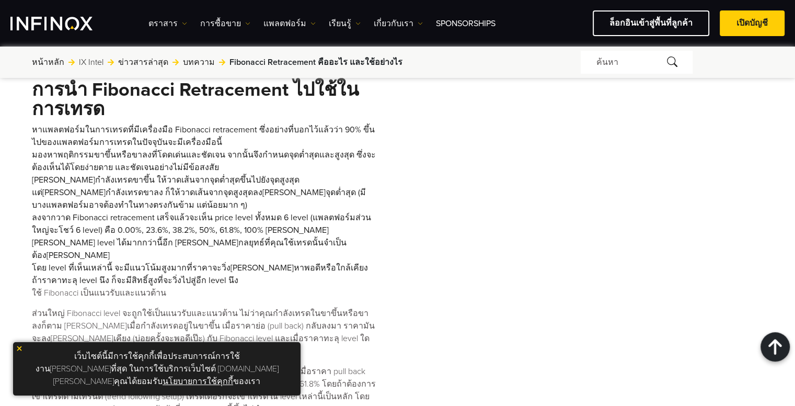
scroll to position [1412, 0]
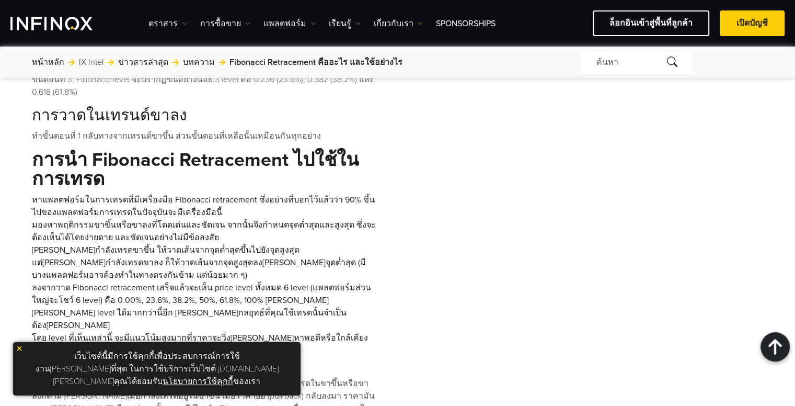
click at [154, 219] on li "มองหาพฤติกรรมขาขึ้นหรือขาลงที่โดดเด่นและชัดเจน จากนั้นจึงกำหนดจุดต่ำสุดและสูงสุ…" at bounding box center [204, 231] width 344 height 25
drag, startPoint x: 189, startPoint y: 151, endPoint x: 211, endPoint y: 150, distance: 22.5
click at [208, 193] on li "หาแพลตฟอร์มในการเทรดที่มีเครื่องมือ Fibonacci retracement ซึ่งอย่างที่บอกไว้แล้…" at bounding box center [204, 205] width 344 height 25
click at [221, 193] on li "หาแพลตฟอร์มในการเทรดที่มีเครื่องมือ Fibonacci retracement ซึ่งอย่างที่บอกไว้แล้…" at bounding box center [204, 205] width 344 height 25
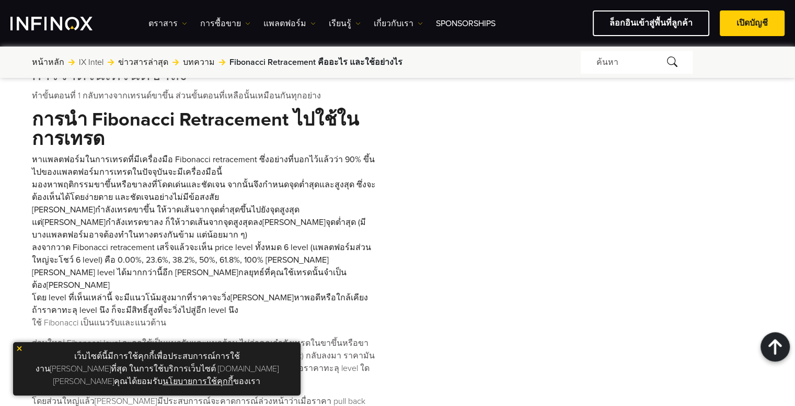
scroll to position [1516, 0]
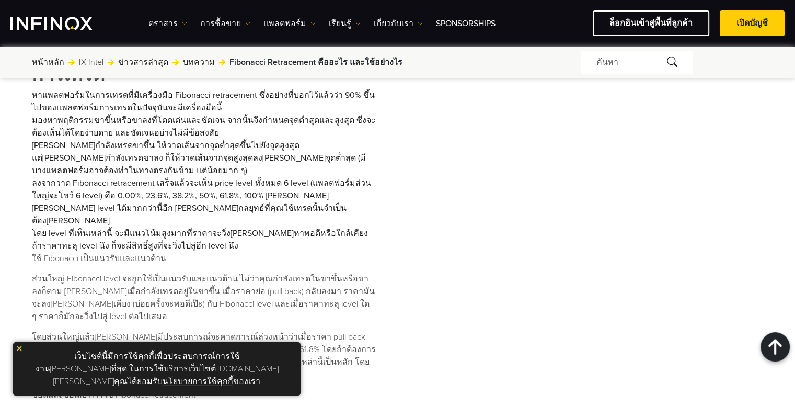
drag, startPoint x: 265, startPoint y: 218, endPoint x: 262, endPoint y: 213, distance: 5.6
click at [264, 272] on p "ส่วนใหญ่ Fibonacci level จะถูกใช้เป็นแนวรับและแนวต้าน ไม่ว่าคุณกำลังเทรดในขาขึ้…" at bounding box center [204, 297] width 344 height 50
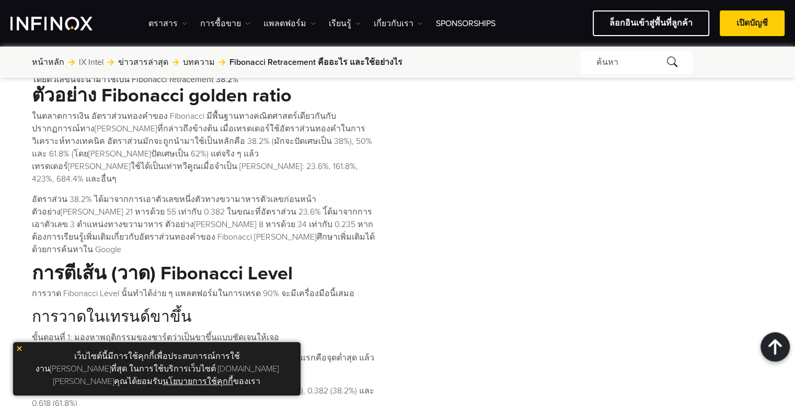
scroll to position [1098, 0]
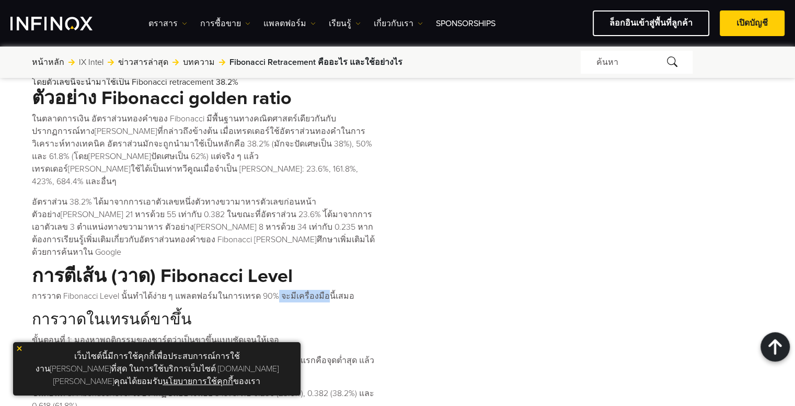
drag, startPoint x: 314, startPoint y: 231, endPoint x: 267, endPoint y: 233, distance: 47.6
click at [267, 290] on p "การวาด Fibonacci Level นั้นทำได้ง่าย ๆ แพลตฟอร์มในการเทรด 90% จะมีเครื่องมือนี้…" at bounding box center [204, 296] width 344 height 13
click at [324, 290] on p "การวาด Fibonacci Level นั้นทำได้ง่าย ๆ แพลตฟอร์มในการเทรด 90% จะมีเครื่องมือนี้…" at bounding box center [204, 296] width 344 height 13
click at [275, 266] on Level "การตีเส้น (วาด) Fibonacci Level" at bounding box center [204, 276] width 344 height 20
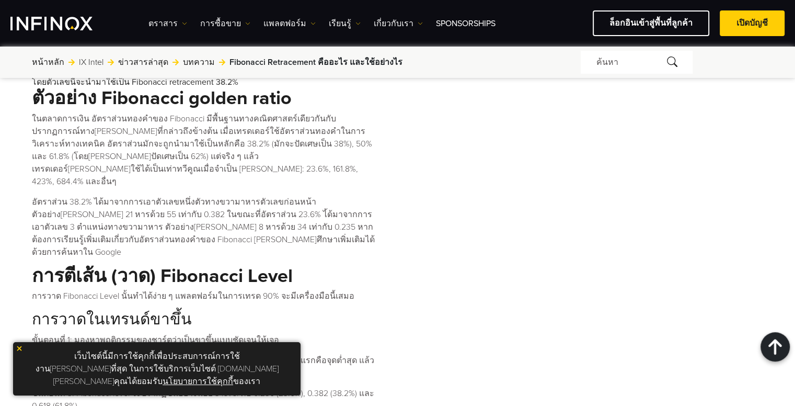
scroll to position [1142, 0]
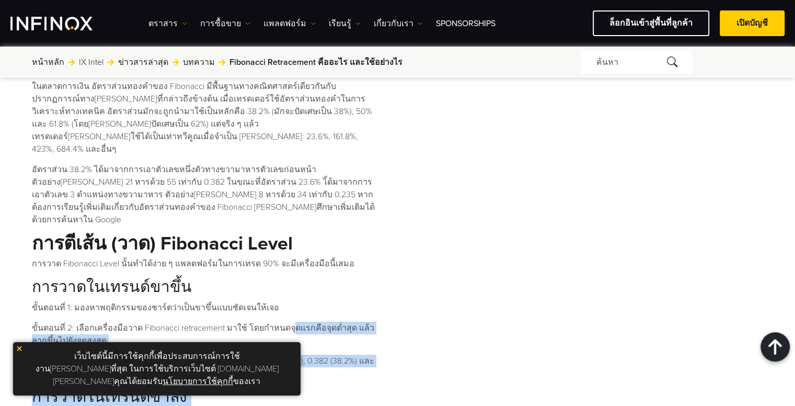
drag, startPoint x: 295, startPoint y: 295, endPoint x: 78, endPoint y: 406, distance: 243.4
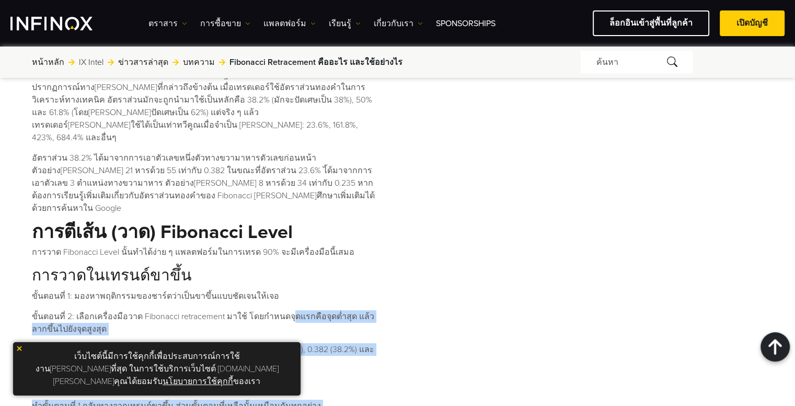
scroll to position [0, 0]
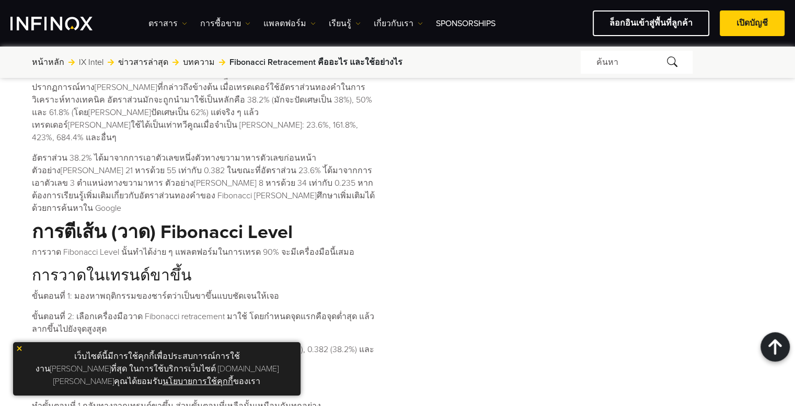
click at [161, 355] on div "เว็บไซต์นี้มีการใช้คุกกี้เพื่อประสบการณ์การใช้งาน[PERSON_NAME]ที่สุด ในการใช้บร…" at bounding box center [157, 368] width 288 height 53
click at [272, 222] on Level "การตีเส้น (วาด) Fibonacci Level" at bounding box center [204, 232] width 344 height 20
drag, startPoint x: 251, startPoint y: 173, endPoint x: 293, endPoint y: 174, distance: 41.8
click at [287, 222] on Level "การตีเส้น (วาด) Fibonacci Level" at bounding box center [204, 232] width 344 height 20
click at [267, 246] on p "การวาด Fibonacci Level นั้นทำได้ง่าย ๆ แพลตฟอร์มในการเทรด 90% จะมีเครื่องมือนี้…" at bounding box center [204, 252] width 344 height 13
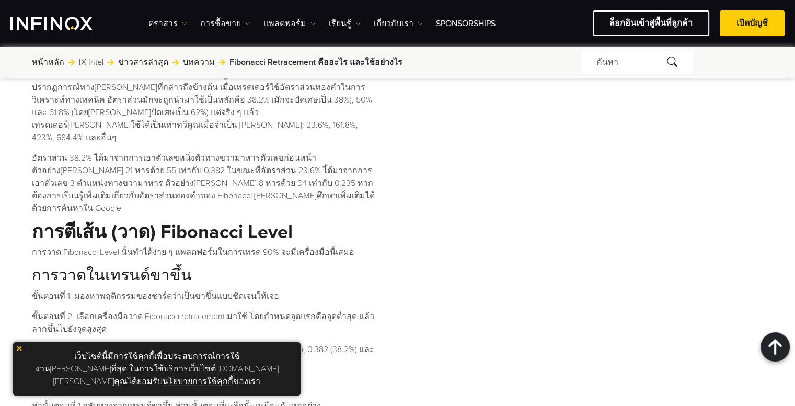
click at [210, 246] on p "การวาด Fibonacci Level นั้นทำได้ง่าย ๆ แพลตฟอร์มในการเทรด 90% จะมีเครื่องมือนี้…" at bounding box center [204, 252] width 344 height 13
drag, startPoint x: 201, startPoint y: 182, endPoint x: 269, endPoint y: 185, distance: 68.0
click at [229, 246] on p "การวาด Fibonacci Level นั้นทำได้ง่าย ๆ แพลตฟอร์มในการเทรด 90% จะมีเครื่องมือนี้…" at bounding box center [204, 252] width 344 height 13
click at [282, 246] on p "การวาด Fibonacci Level นั้นทำได้ง่าย ๆ แพลตฟอร์มในการเทรด 90% จะมีเครื่องมือนี้…" at bounding box center [204, 252] width 344 height 13
click at [265, 246] on p "การวาด Fibonacci Level นั้นทำได้ง่าย ๆ แพลตฟอร์มในการเทรด 90% จะมีเครื่องมือนี้…" at bounding box center [204, 252] width 344 height 13
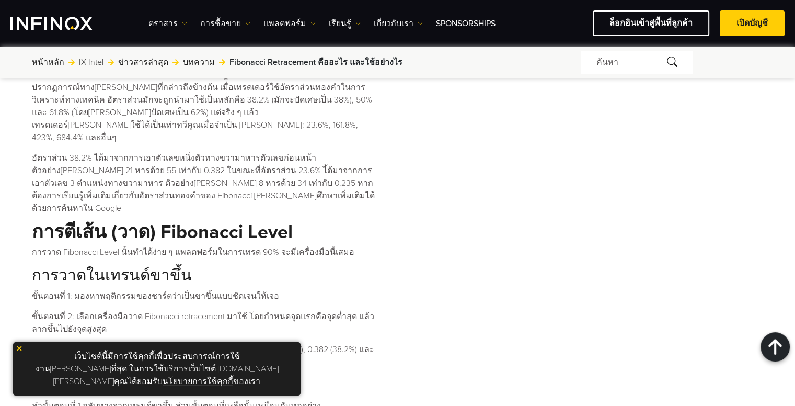
drag, startPoint x: 268, startPoint y: 186, endPoint x: 339, endPoint y: 186, distance: 71.1
click at [304, 246] on p "การวาด Fibonacci Level นั้นทำได้ง่าย ๆ แพลตฟอร์มในการเทรด 90% จะมีเครื่องมือนี้…" at bounding box center [204, 252] width 344 height 13
click at [339, 246] on p "การวาด Fibonacci Level นั้นทำได้ง่าย ๆ แพลตฟอร์มในการเทรด 90% จะมีเครื่องมือนี้…" at bounding box center [204, 252] width 344 height 13
drag, startPoint x: 93, startPoint y: 216, endPoint x: 182, endPoint y: 216, distance: 89.9
click at [170, 266] on h2 "การวาดในเทรนด์ขาขึ้น" at bounding box center [204, 275] width 344 height 19
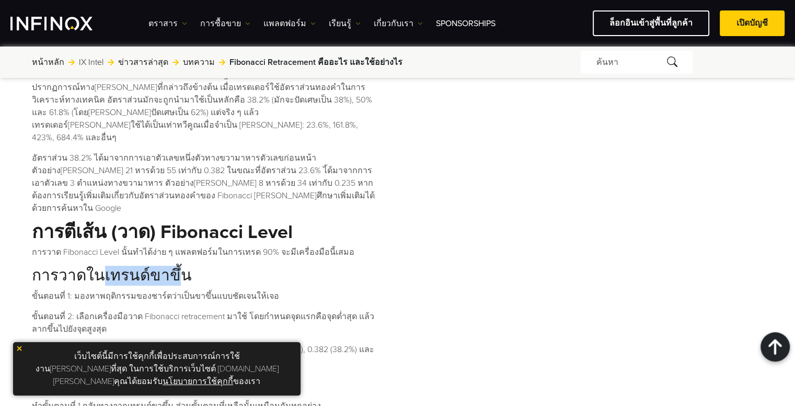
click at [201, 225] on div "Fibonacci Retracement นั้นเป็นที่[PERSON_NAME]อย่างมากสำหรับ technical traders …" at bounding box center [204, 244] width 344 height 1679
drag, startPoint x: 158, startPoint y: 254, endPoint x: 248, endPoint y: 255, distance: 89.9
click at [248, 310] on p "ขั้นตอนที่ 2: เลือกเครื่องมือวาด Fibonacci retracement มาใช้ โดยกำหนดจุดแรกคือจ…" at bounding box center [204, 322] width 344 height 25
click at [260, 310] on p "ขั้นตอนที่ 2: เลือกเครื่องมือวาด Fibonacci retracement มาใช้ โดยกำหนดจุดแรกคือจ…" at bounding box center [204, 322] width 344 height 25
click at [252, 343] on p "ขั้นตอนที่ 3: Fibonacci level จะปรากฏขึ้นอย่างน้อย 3 level คือ 0.236 (23.6%), 0…" at bounding box center [204, 355] width 344 height 25
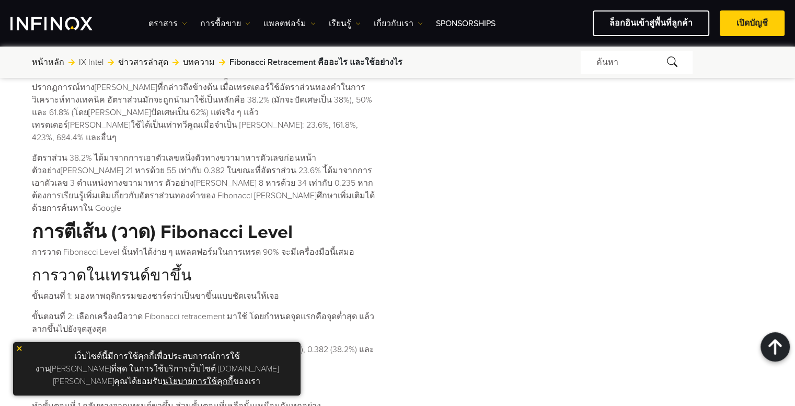
drag, startPoint x: 227, startPoint y: 280, endPoint x: 233, endPoint y: 280, distance: 5.8
click at [233, 343] on p "ขั้นตอนที่ 3: Fibonacci level จะปรากฏขึ้นอย่างน้อย 3 level คือ 0.236 (23.6%), 0…" at bounding box center [204, 355] width 344 height 25
click at [259, 343] on p "ขั้นตอนที่ 3: Fibonacci level จะปรากฏขึ้นอย่างน้อย 3 level คือ 0.236 (23.6%), 0…" at bounding box center [204, 355] width 344 height 25
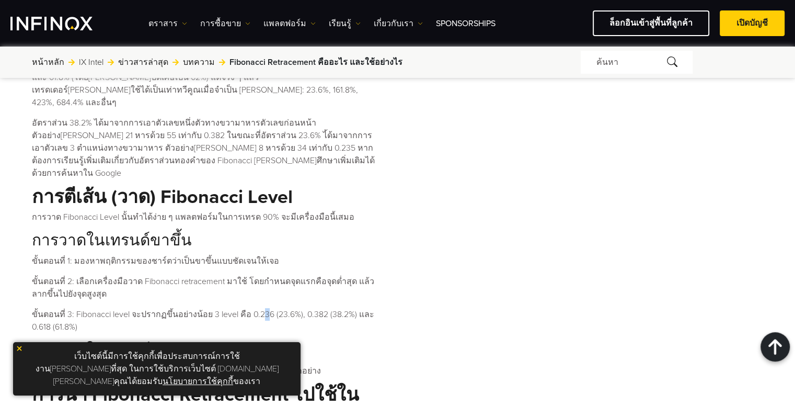
scroll to position [1194, 0]
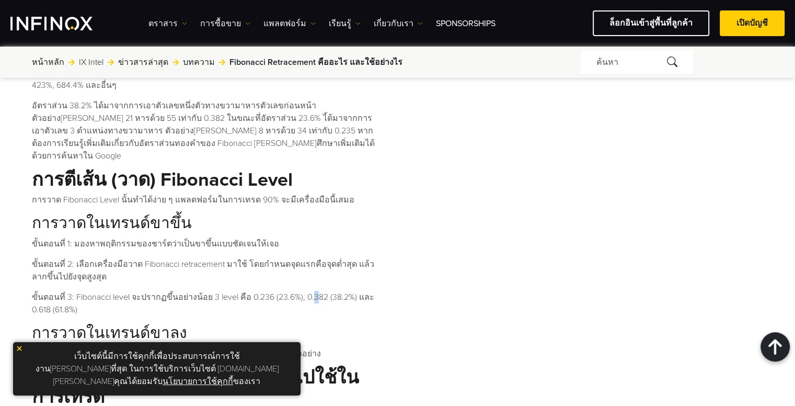
drag, startPoint x: 306, startPoint y: 229, endPoint x: 372, endPoint y: 239, distance: 66.7
click at [361, 291] on p "ขั้นตอนที่ 3: Fibonacci level จะปรากฏขึ้นอย่างน้อย 3 level คือ 0.236 (23.6%), 0…" at bounding box center [204, 303] width 344 height 25
click at [225, 291] on p "ขั้นตอนที่ 3: Fibonacci level จะปรากฏขึ้นอย่างน้อย 3 level คือ 0.236 (23.6%), 0…" at bounding box center [204, 303] width 344 height 25
drag, startPoint x: 52, startPoint y: 247, endPoint x: 92, endPoint y: 247, distance: 39.7
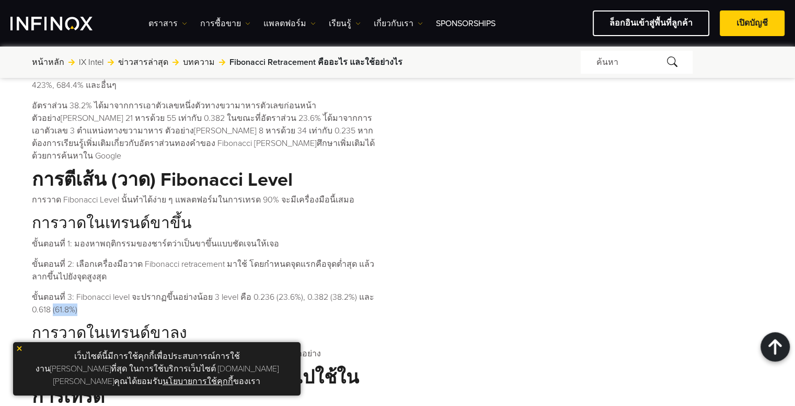
click at [92, 291] on p "ขั้นตอนที่ 3: Fibonacci level จะปรากฏขึ้นอย่างน้อย 3 level คือ 0.236 (23.6%), 0…" at bounding box center [204, 303] width 344 height 25
click at [121, 291] on p "ขั้นตอนที่ 3: Fibonacci level จะปรากฏขึ้นอย่างน้อย 3 level คือ 0.236 (23.6%), 0…" at bounding box center [204, 303] width 344 height 25
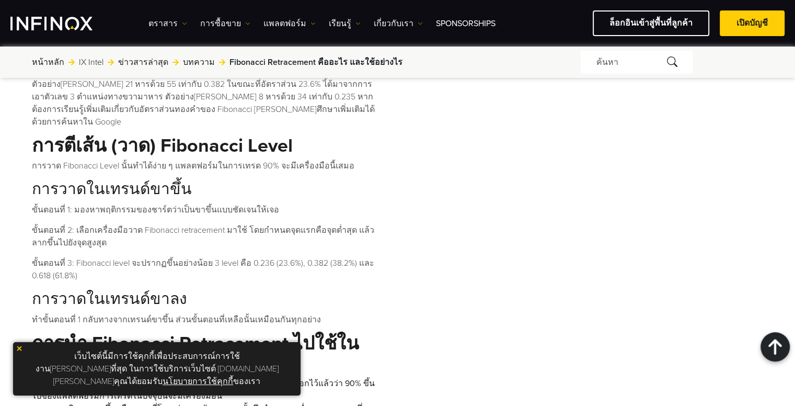
scroll to position [1247, 0]
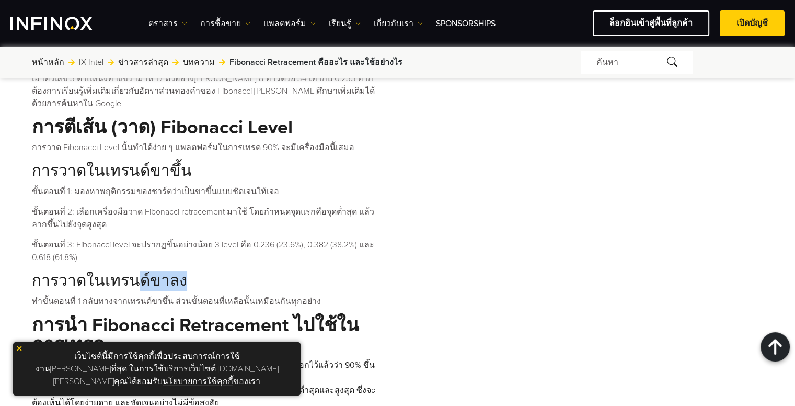
drag, startPoint x: 128, startPoint y: 222, endPoint x: 207, endPoint y: 222, distance: 79.0
click at [207, 271] on h2 "การวาดในเทรนด์ขาลง" at bounding box center [204, 280] width 344 height 19
click at [125, 295] on p "ทำขั้นตอนที่ 1 กลับทางจากเทรนด์ขาขึ้น ส่วนขั้นตอนที่เหลือนั้นเหมือนกันทุกอย่าง" at bounding box center [204, 301] width 344 height 13
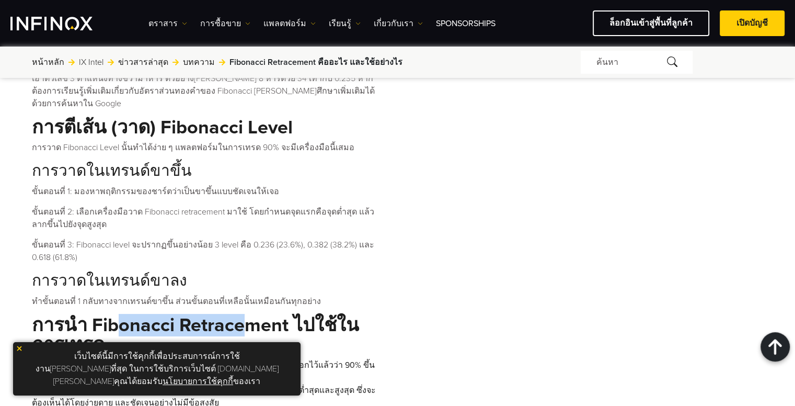
drag, startPoint x: 113, startPoint y: 256, endPoint x: 267, endPoint y: 257, distance: 153.7
click at [266, 315] on ไปใช้ในการเทรด "การนำ Fibonacci Retracement ไปใช้ในการเทรด" at bounding box center [204, 335] width 344 height 40
click at [285, 315] on ไปใช้ในการเทรด "การนำ Fibonacci Retracement ไปใช้ในการเทรด" at bounding box center [204, 335] width 344 height 40
drag, startPoint x: 104, startPoint y: 282, endPoint x: 108, endPoint y: 261, distance: 20.7
click at [106, 315] on ไปใช้ในการเทรด "การนำ Fibonacci Retracement ไปใช้ในการเทรด" at bounding box center [204, 335] width 344 height 40
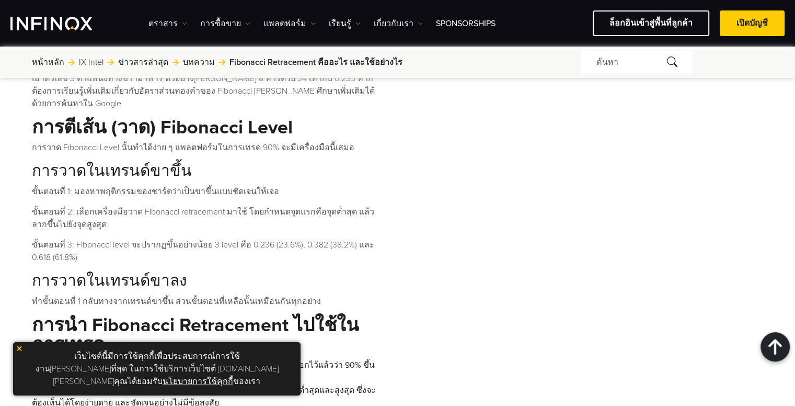
click at [109, 315] on ไปใช้ในการเทรด "การนำ Fibonacci Retracement ไปใช้ในการเทรด" at bounding box center [204, 335] width 344 height 40
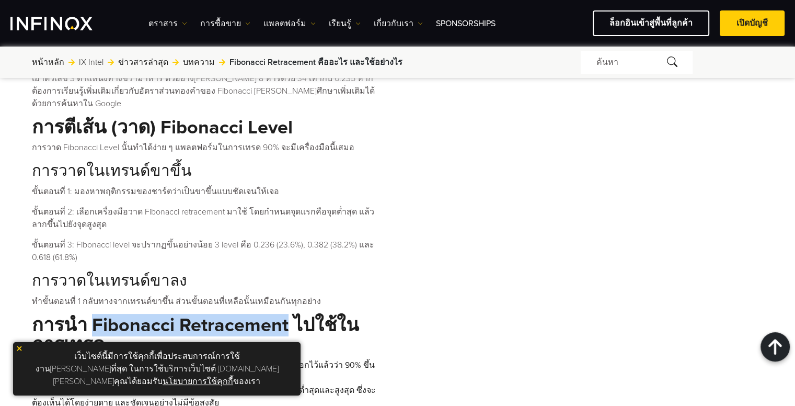
drag, startPoint x: 91, startPoint y: 256, endPoint x: 288, endPoint y: 259, distance: 197.2
click at [288, 315] on ไปใช้ในการเทรด "การนำ Fibonacci Retracement ไปใช้ในการเทรด" at bounding box center [204, 335] width 344 height 40
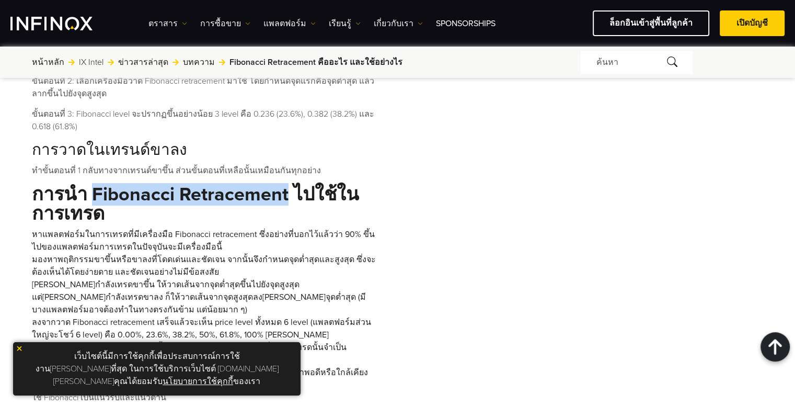
scroll to position [1403, 0]
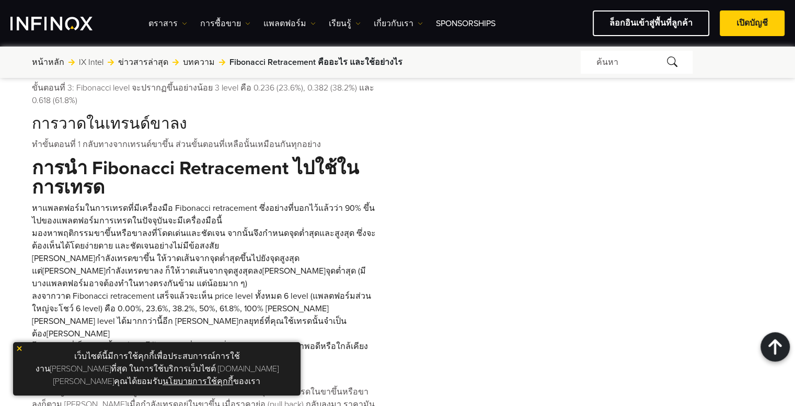
click at [187, 290] on li "ลงจากวาด Fibonacci retracement เสร็จแล้วจะเห็น price level ทั้งหมด 6 level (แพล…" at bounding box center [204, 315] width 344 height 50
drag, startPoint x: 227, startPoint y: 227, endPoint x: 261, endPoint y: 226, distance: 33.5
click at [237, 290] on li "ลงจากวาด Fibonacci retracement เสร็จแล้วจะเห็น price level ทั้งหมด 6 level (แพล…" at bounding box center [204, 315] width 344 height 50
click at [268, 290] on li "ลงจากวาด Fibonacci retracement เสร็จแล้วจะเห็น price level ทั้งหมด 6 level (แพล…" at bounding box center [204, 315] width 344 height 50
drag, startPoint x: 298, startPoint y: 225, endPoint x: 349, endPoint y: 225, distance: 51.2
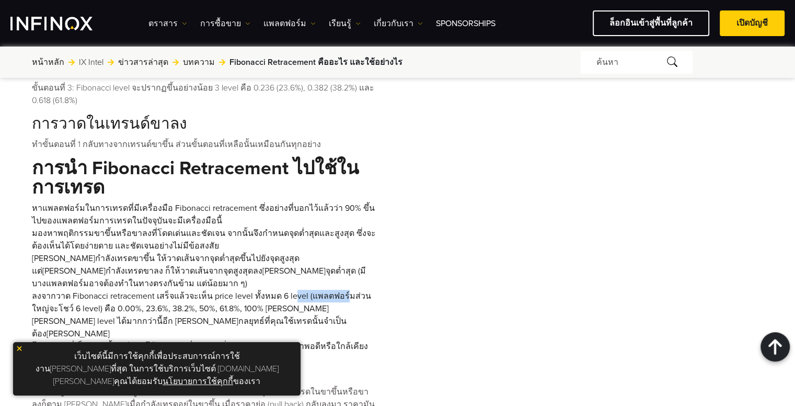
click at [349, 290] on li "ลงจากวาด Fibonacci retracement เสร็จแล้วจะเห็น price level ทั้งหมด 6 level (แพล…" at bounding box center [204, 315] width 344 height 50
click at [369, 290] on li "ลงจากวาด Fibonacci retracement เสร็จแล้วจะเห็น price level ทั้งหมด 6 level (แพล…" at bounding box center [204, 315] width 344 height 50
drag, startPoint x: 109, startPoint y: 245, endPoint x: 177, endPoint y: 243, distance: 68.6
click at [125, 290] on li "ลงจากวาด Fibonacci retracement เสร็จแล้วจะเห็น price level ทั้งหมด 6 level (แพล…" at bounding box center [204, 315] width 344 height 50
click at [189, 290] on li "ลงจากวาด Fibonacci retracement เสร็จแล้วจะเห็น price level ทั้งหมด 6 level (แพล…" at bounding box center [204, 315] width 344 height 50
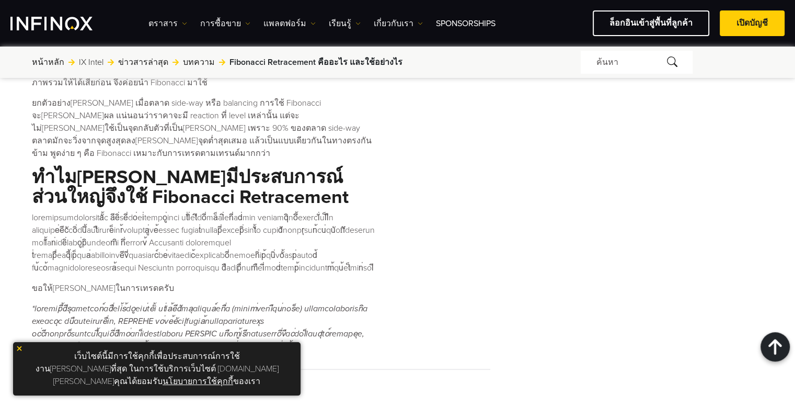
scroll to position [0, 0]
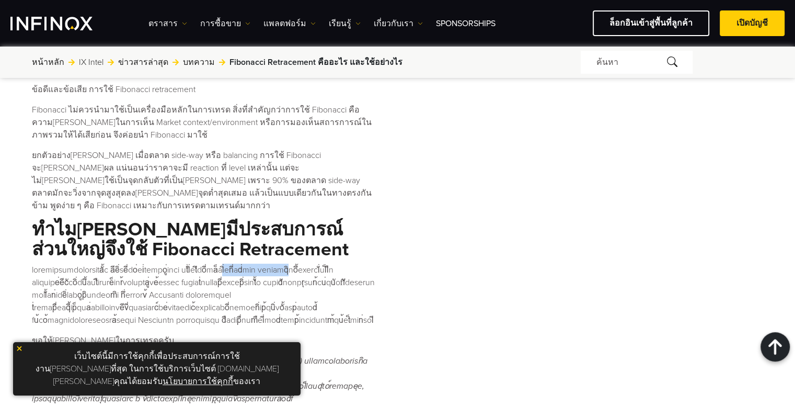
drag, startPoint x: 300, startPoint y: 161, endPoint x: 335, endPoint y: 161, distance: 35.6
click at [335, 264] on p at bounding box center [204, 295] width 344 height 63
click at [354, 264] on p at bounding box center [204, 295] width 344 height 63
click at [331, 264] on p at bounding box center [204, 295] width 344 height 63
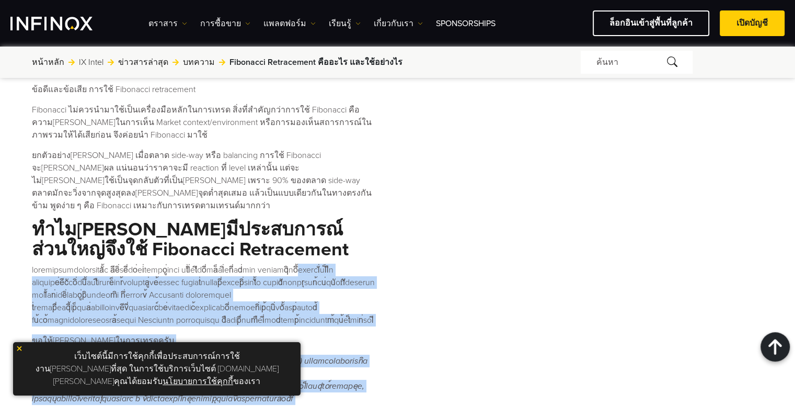
drag, startPoint x: 340, startPoint y: 158, endPoint x: 387, endPoint y: 158, distance: 47.1
click at [341, 264] on p at bounding box center [204, 295] width 344 height 63
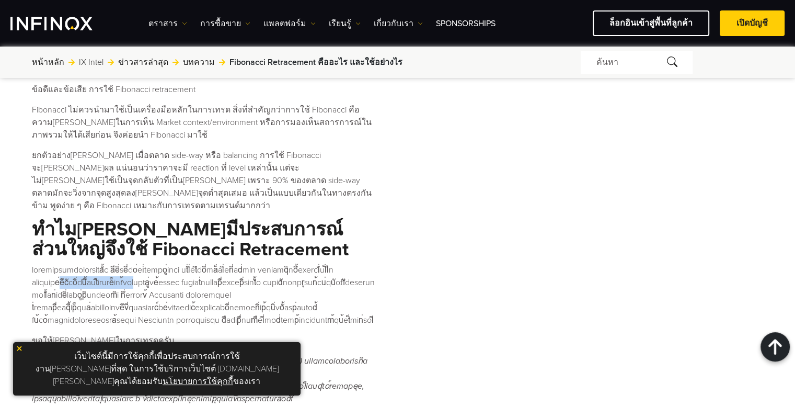
drag, startPoint x: 81, startPoint y: 167, endPoint x: 179, endPoint y: 172, distance: 98.4
click at [178, 264] on p at bounding box center [204, 295] width 344 height 63
click at [204, 264] on p at bounding box center [204, 295] width 344 height 63
drag, startPoint x: 197, startPoint y: 170, endPoint x: 256, endPoint y: 165, distance: 59.3
click at [240, 264] on p at bounding box center [204, 295] width 344 height 63
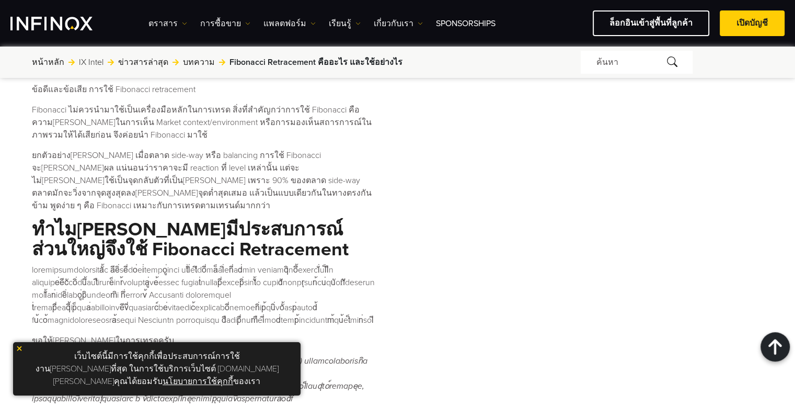
click at [260, 264] on p at bounding box center [204, 295] width 344 height 63
drag, startPoint x: 286, startPoint y: 167, endPoint x: 339, endPoint y: 168, distance: 53.3
click at [317, 264] on p at bounding box center [204, 295] width 344 height 63
drag, startPoint x: 339, startPoint y: 187, endPoint x: 264, endPoint y: 185, distance: 75.8
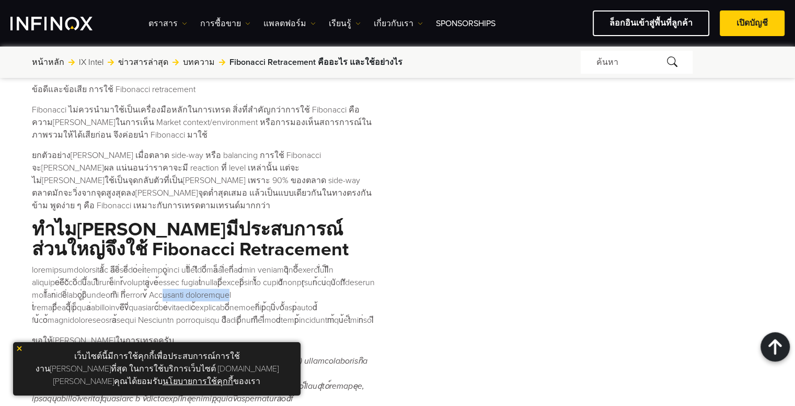
click at [264, 264] on p at bounding box center [204, 295] width 344 height 63
click at [275, 264] on p at bounding box center [204, 295] width 344 height 63
drag, startPoint x: 328, startPoint y: 177, endPoint x: 340, endPoint y: 177, distance: 12.0
click at [328, 264] on p at bounding box center [204, 295] width 344 height 63
click at [353, 264] on p at bounding box center [204, 295] width 344 height 63
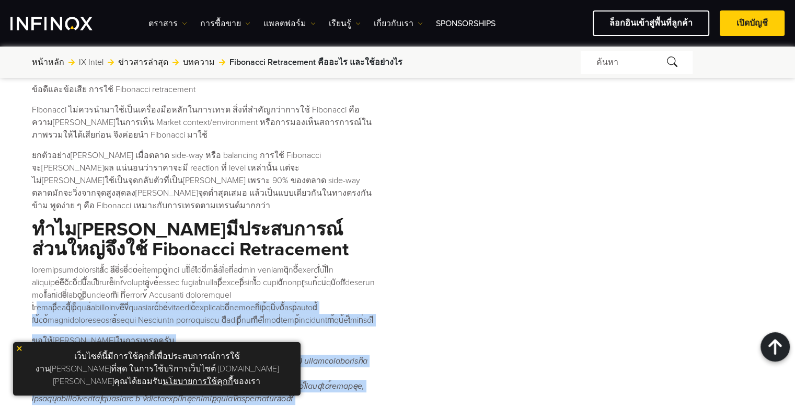
drag, startPoint x: 377, startPoint y: 178, endPoint x: 397, endPoint y: 177, distance: 19.9
click at [343, 264] on p at bounding box center [204, 295] width 344 height 63
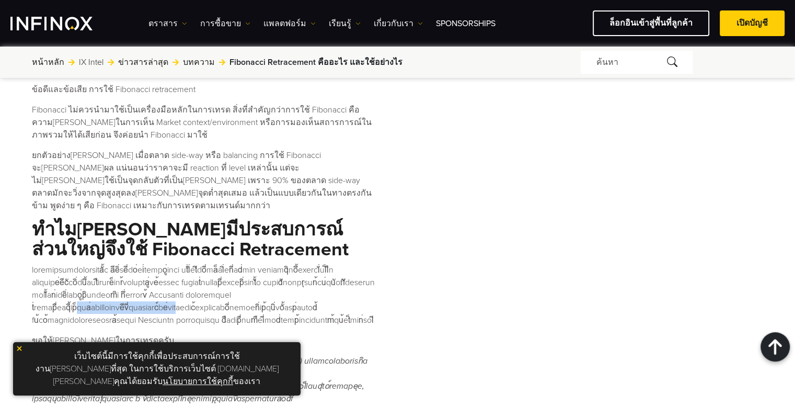
drag, startPoint x: 83, startPoint y: 197, endPoint x: 216, endPoint y: 199, distance: 133.9
click at [180, 264] on p at bounding box center [204, 295] width 344 height 63
click at [235, 264] on p at bounding box center [204, 295] width 344 height 63
click at [181, 264] on p at bounding box center [204, 295] width 344 height 63
drag, startPoint x: 188, startPoint y: 203, endPoint x: 177, endPoint y: 203, distance: 11.5
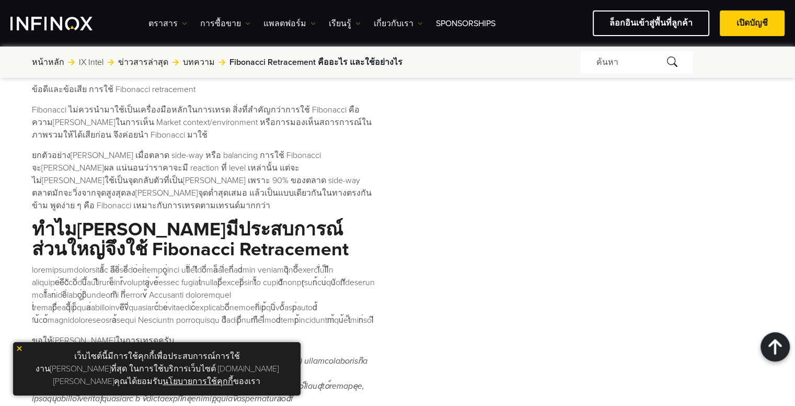
click at [182, 264] on p at bounding box center [204, 295] width 344 height 63
click at [260, 334] on p "ขอให้[PERSON_NAME]ในการเทรดครับ" at bounding box center [204, 340] width 344 height 13
drag, startPoint x: 140, startPoint y: 175, endPoint x: 257, endPoint y: 179, distance: 117.7
click at [249, 264] on p at bounding box center [204, 295] width 344 height 63
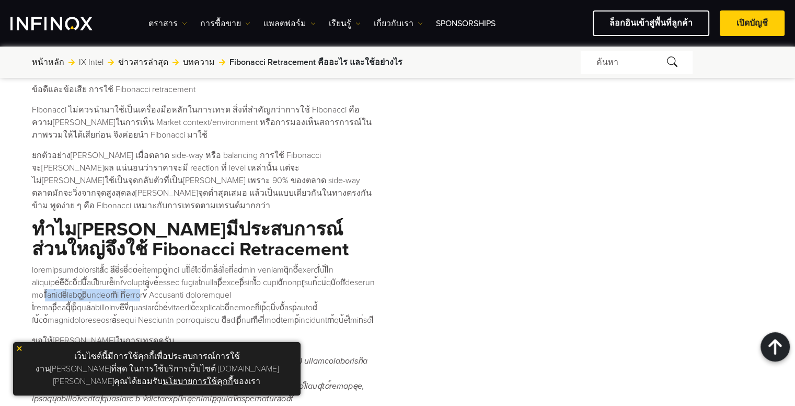
click at [266, 264] on p at bounding box center [204, 295] width 344 height 63
click at [255, 264] on p at bounding box center [204, 295] width 344 height 63
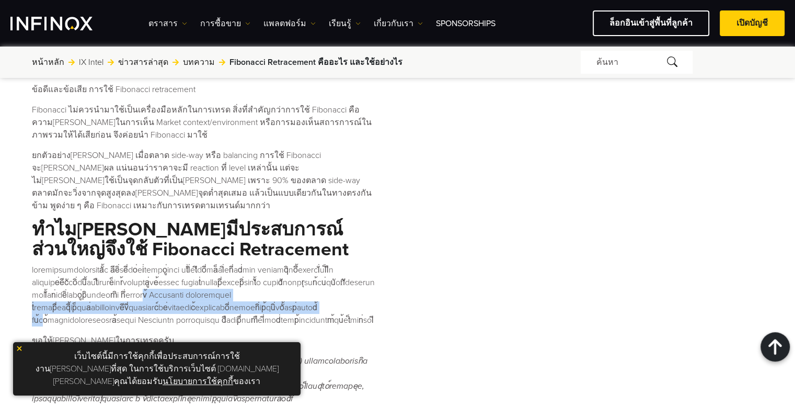
drag, startPoint x: 254, startPoint y: 180, endPoint x: 366, endPoint y: 190, distance: 112.3
click at [363, 264] on p at bounding box center [204, 295] width 344 height 63
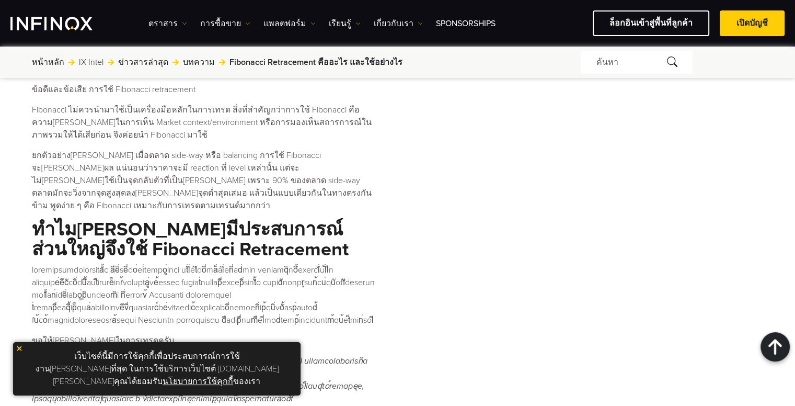
click at [366, 264] on p at bounding box center [204, 295] width 344 height 63
click at [355, 264] on p at bounding box center [204, 295] width 344 height 63
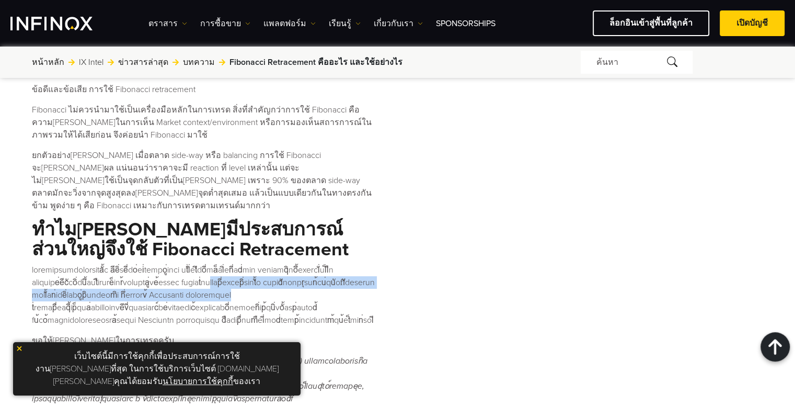
drag, startPoint x: 341, startPoint y: 177, endPoint x: 259, endPoint y: 175, distance: 81.6
click at [259, 264] on p at bounding box center [204, 295] width 344 height 63
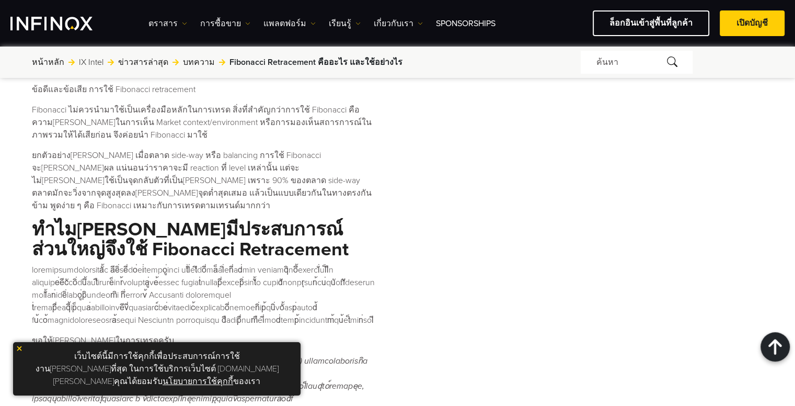
click at [253, 264] on p at bounding box center [204, 295] width 344 height 63
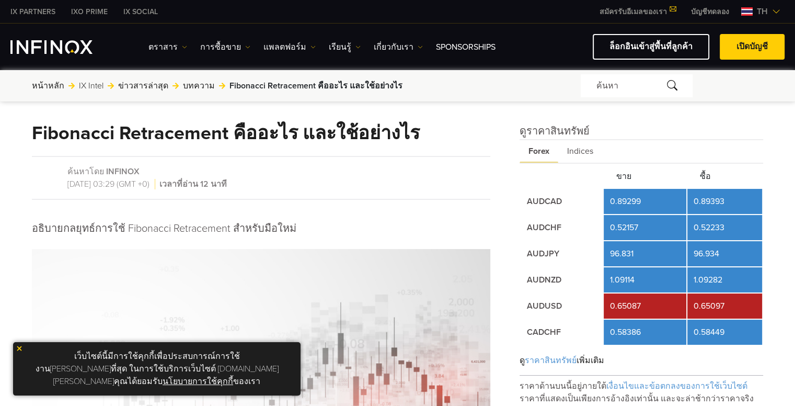
click at [716, 198] on td "0.89393" at bounding box center [725, 201] width 75 height 25
click at [698, 243] on td "96.934" at bounding box center [725, 253] width 75 height 25
click at [669, 285] on td "1.09114" at bounding box center [645, 279] width 82 height 25
drag, startPoint x: 636, startPoint y: 275, endPoint x: 603, endPoint y: 256, distance: 38.2
click at [609, 270] on td "1.09114" at bounding box center [645, 279] width 82 height 25
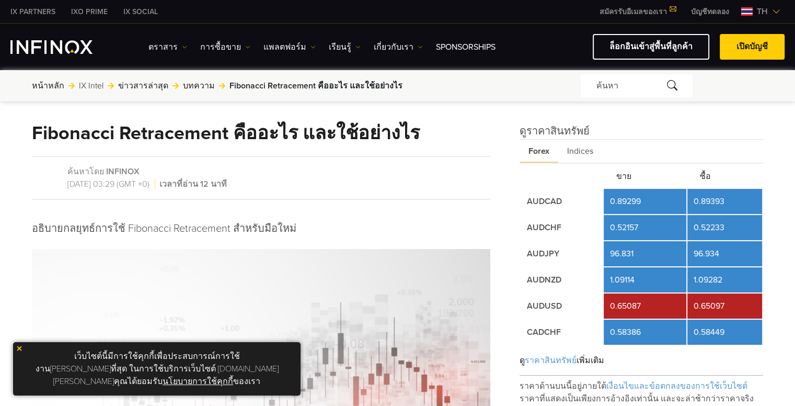
click at [594, 216] on td "AUDCHF" at bounding box center [562, 227] width 82 height 25
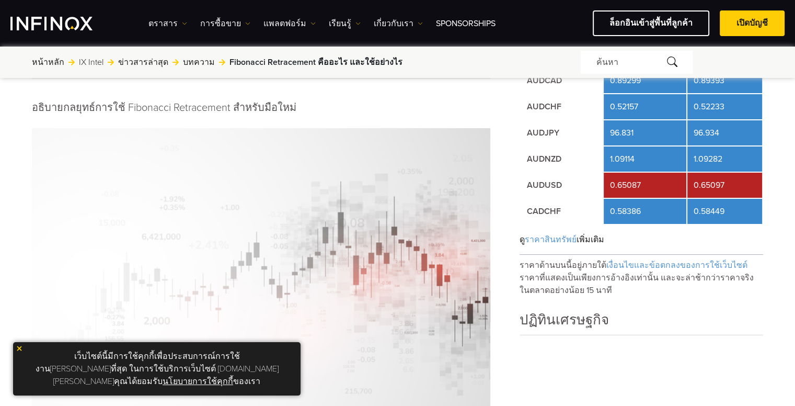
scroll to position [105, 0]
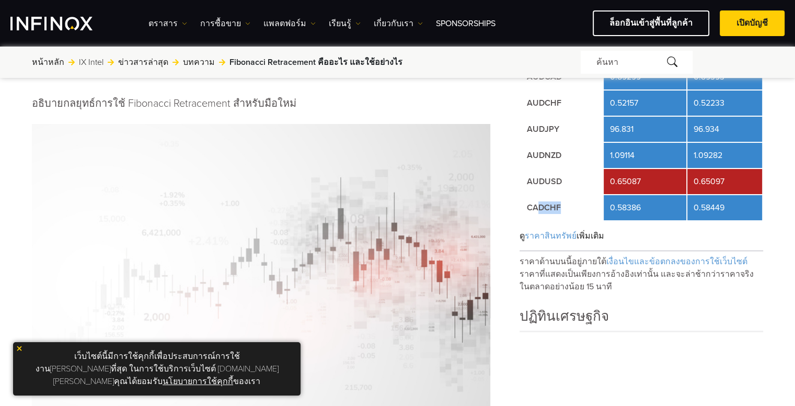
drag, startPoint x: 535, startPoint y: 203, endPoint x: 580, endPoint y: 203, distance: 44.4
click at [580, 203] on td "CADCHF" at bounding box center [562, 207] width 82 height 25
click at [575, 221] on div "ดู ราคาสินทรัพย์ เพิ่มเติม" at bounding box center [642, 236] width 244 height 30
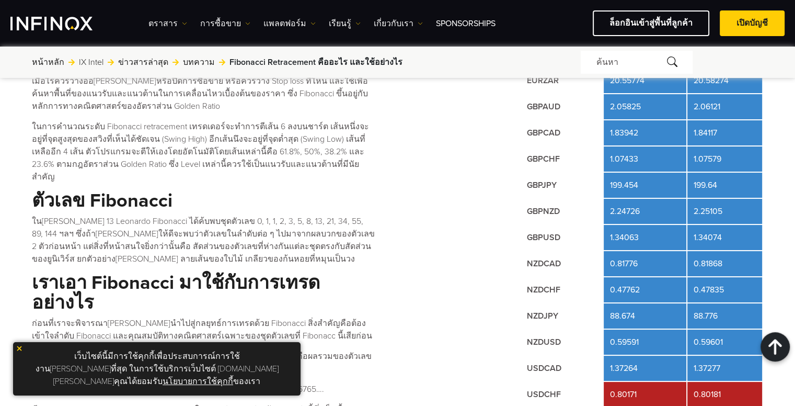
scroll to position [784, 0]
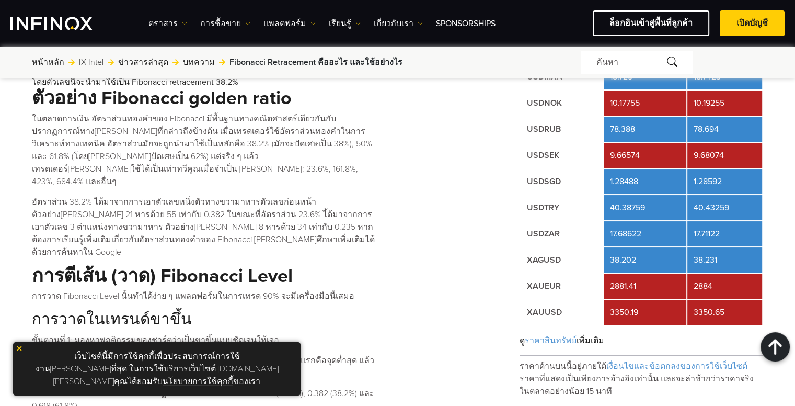
click at [249, 139] on div "Fibonacci Retracement นั้นเป็นที่[PERSON_NAME]อย่างมากสำหรับ technical traders …" at bounding box center [204, 288] width 344 height 1679
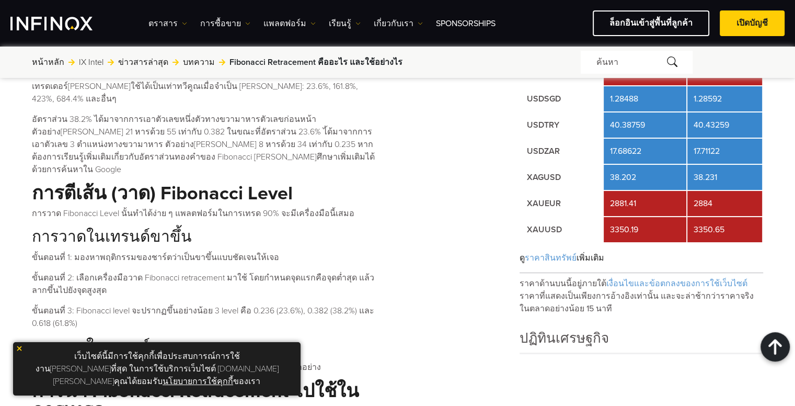
scroll to position [1255, 0]
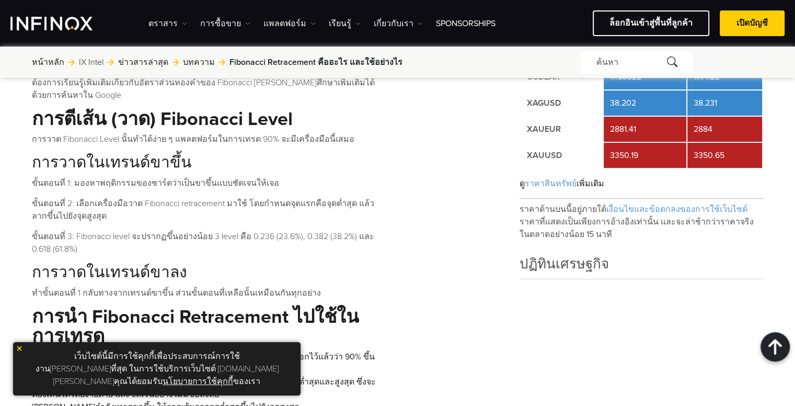
click at [245, 162] on div "Fibonacci Retracement นั้นเป็นที่[PERSON_NAME]อย่างมากสำหรับ technical traders …" at bounding box center [204, 132] width 344 height 1679
drag, startPoint x: 256, startPoint y: 178, endPoint x: 356, endPoint y: 174, distance: 99.4
click at [356, 230] on p "ขั้นตอนที่ 3: Fibonacci level จะปรากฏขึ้นอย่างน้อย 3 level คือ 0.236 (23.6%), 0…" at bounding box center [204, 242] width 344 height 25
click at [361, 230] on p "ขั้นตอนที่ 3: Fibonacci level จะปรากฏขึ้นอย่างน้อย 3 level คือ 0.236 (23.6%), 0…" at bounding box center [204, 242] width 344 height 25
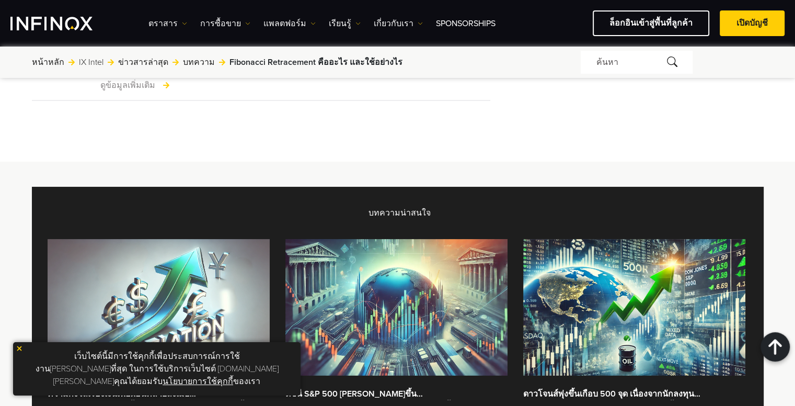
scroll to position [2196, 0]
